Goal: Find specific page/section: Find specific page/section

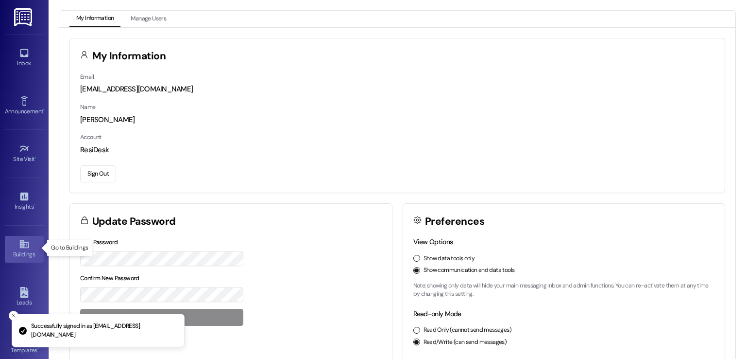
click at [16, 247] on link "Buildings" at bounding box center [24, 249] width 39 height 26
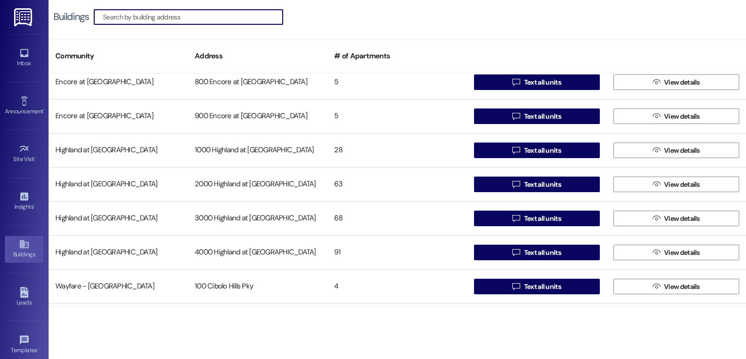
scroll to position [3955, 0]
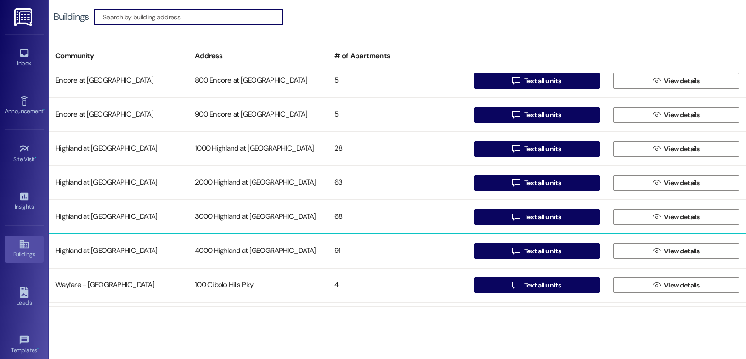
click at [245, 218] on div "3000 Highland at [GEOGRAPHIC_DATA]" at bounding box center [257, 216] width 139 height 19
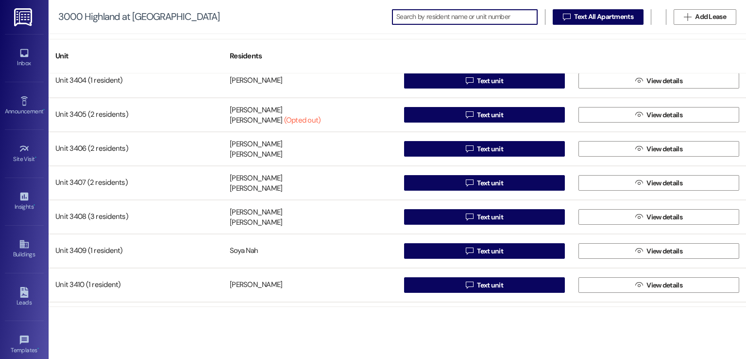
scroll to position [1895, 0]
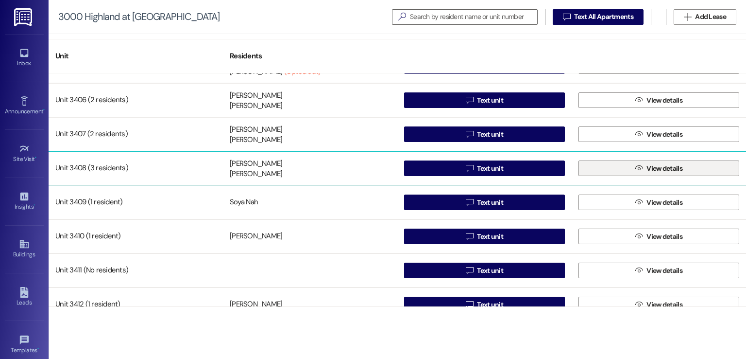
click at [624, 165] on button " View details" at bounding box center [659, 168] width 161 height 16
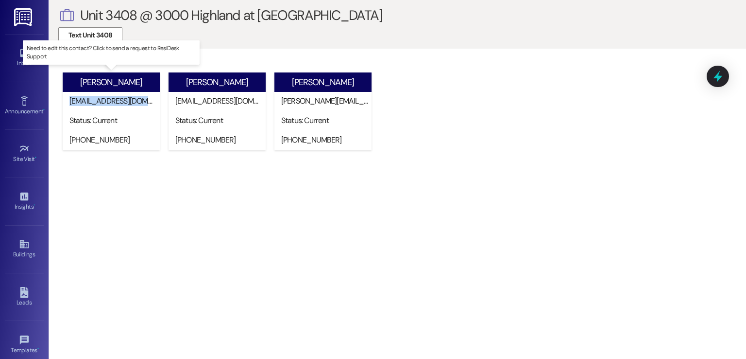
drag, startPoint x: 150, startPoint y: 102, endPoint x: 67, endPoint y: 105, distance: 83.1
click at [67, 105] on div "[EMAIL_ADDRESS][DOMAIN_NAME]" at bounding box center [111, 101] width 97 height 19
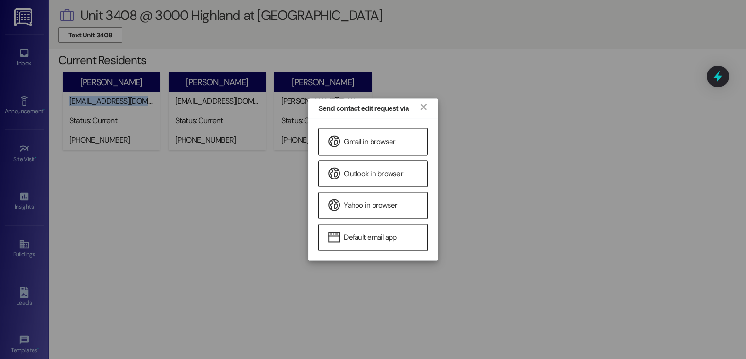
copy div "[EMAIL_ADDRESS][DOMAIN_NAME]"
click at [422, 103] on link "×" at bounding box center [423, 106] width 10 height 10
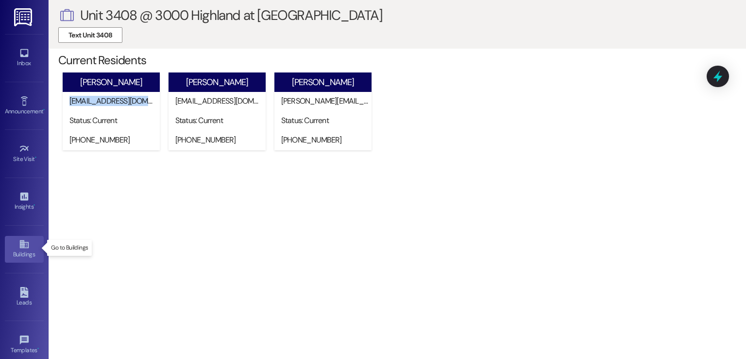
click at [14, 246] on link "Buildings" at bounding box center [24, 249] width 39 height 26
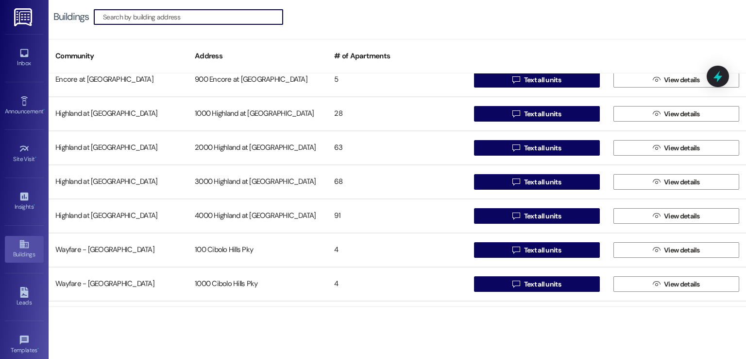
scroll to position [3984, 0]
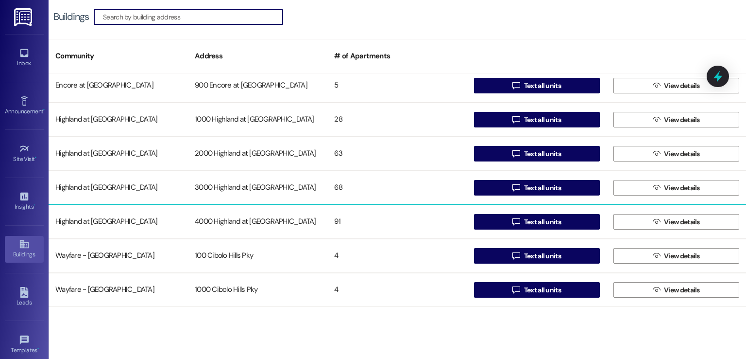
click at [212, 185] on div "3000 Highland at [GEOGRAPHIC_DATA]" at bounding box center [257, 187] width 139 height 19
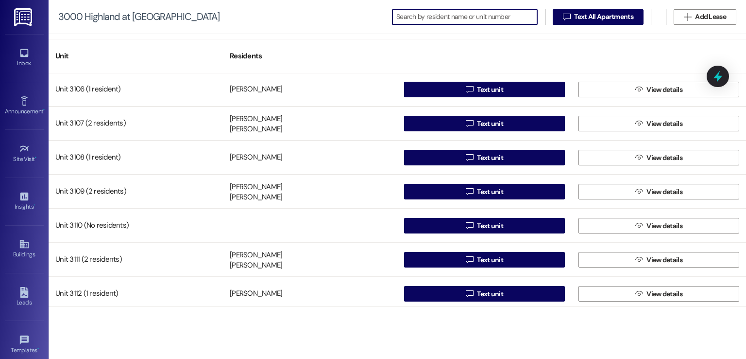
scroll to position [194, 0]
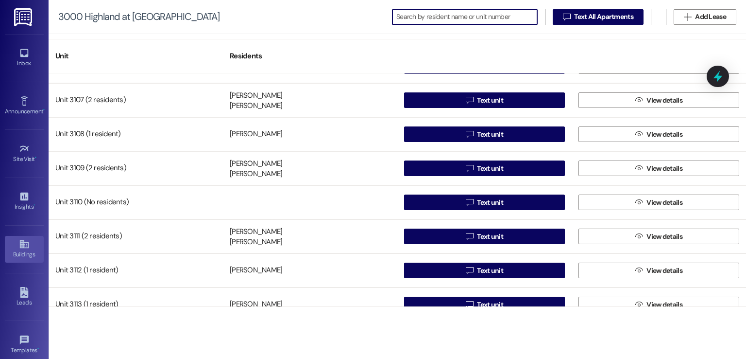
click at [14, 249] on div "Buildings" at bounding box center [24, 254] width 49 height 10
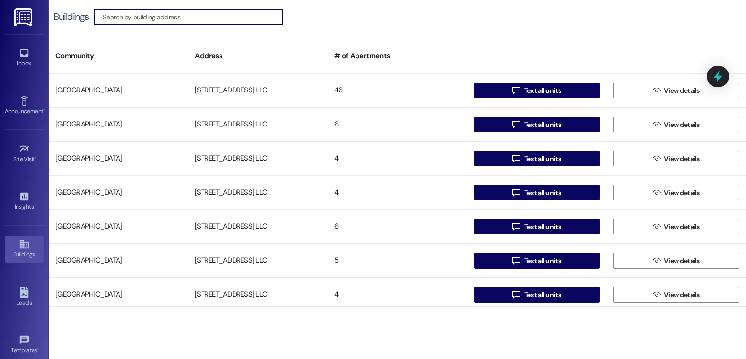
click at [166, 19] on input at bounding box center [193, 17] width 180 height 14
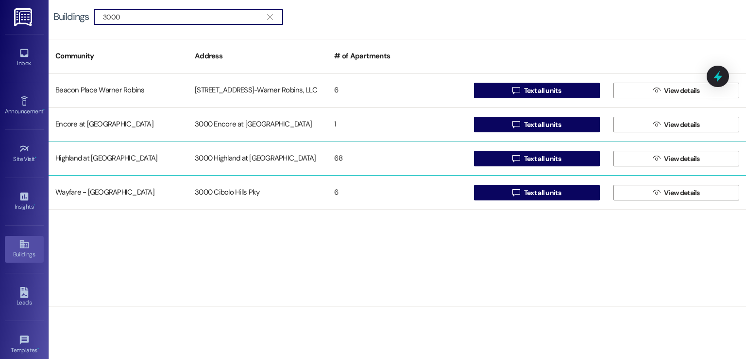
type input "3000"
click at [234, 160] on div "3000 Highland at [GEOGRAPHIC_DATA]" at bounding box center [257, 158] width 139 height 19
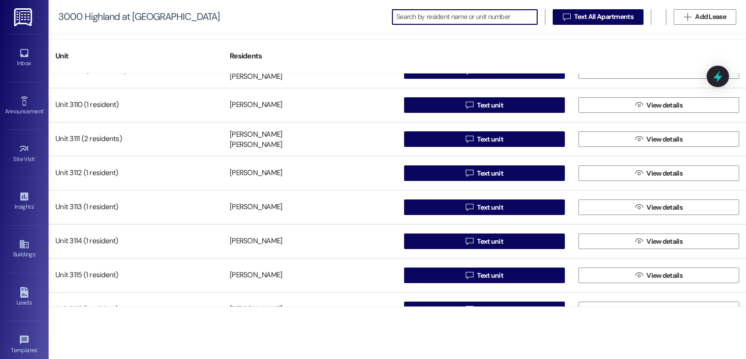
scroll to position [243, 0]
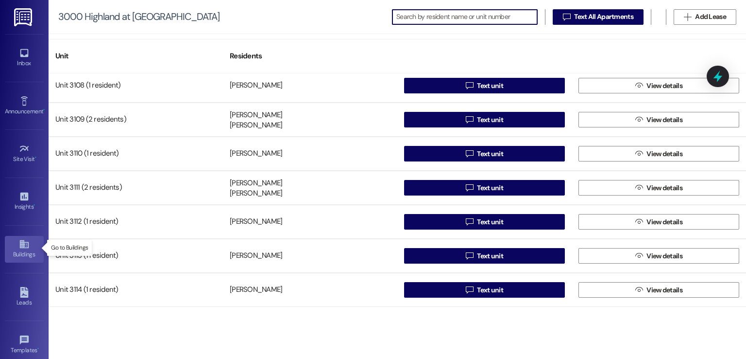
click at [23, 249] on div "Buildings" at bounding box center [24, 254] width 49 height 10
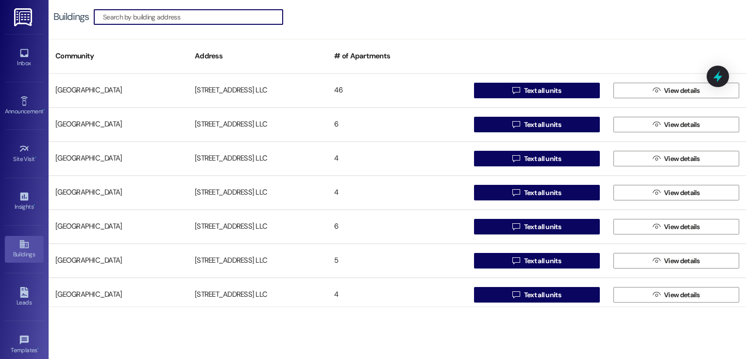
click at [175, 15] on input at bounding box center [193, 17] width 180 height 14
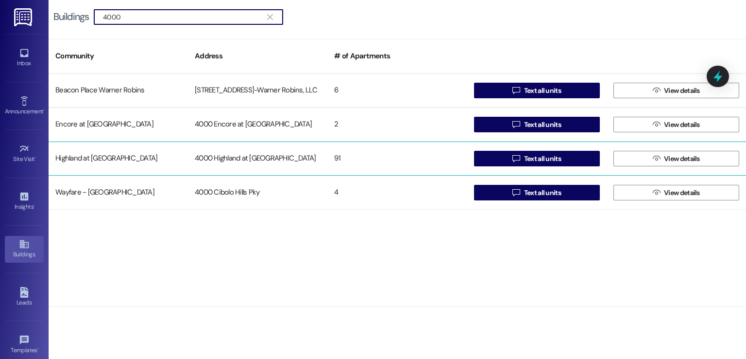
type input "4000"
click at [206, 149] on div "4000 Highland at [GEOGRAPHIC_DATA]" at bounding box center [257, 158] width 139 height 19
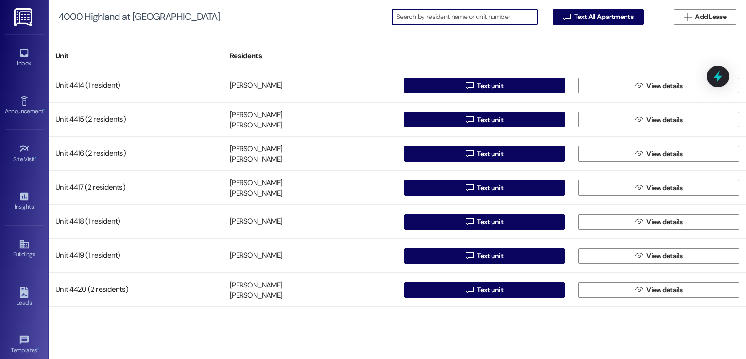
scroll to position [2769, 0]
